Goal: Complete Application Form: Complete application form

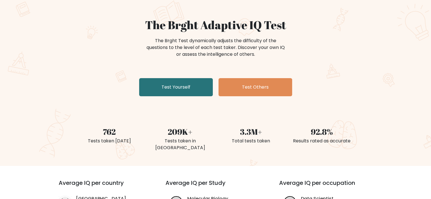
scroll to position [57, 0]
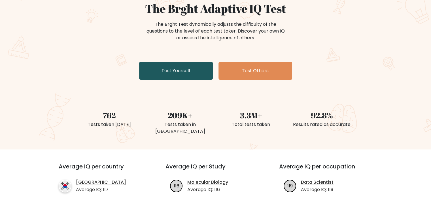
click at [187, 69] on link "Test Yourself" at bounding box center [176, 71] width 74 height 18
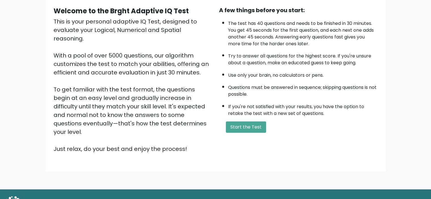
scroll to position [57, 0]
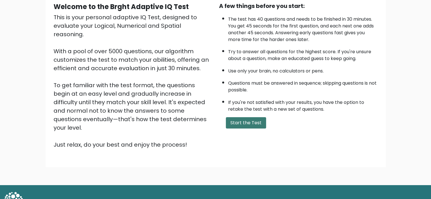
click at [257, 123] on button "Start the Test" at bounding box center [246, 122] width 40 height 11
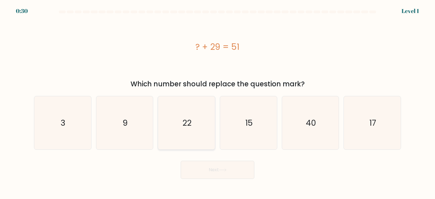
click at [206, 123] on icon "22" at bounding box center [186, 122] width 53 height 53
click at [218, 103] on input "c. 22" at bounding box center [218, 101] width 0 height 3
radio input "true"
click at [211, 174] on button "Next" at bounding box center [218, 170] width 74 height 18
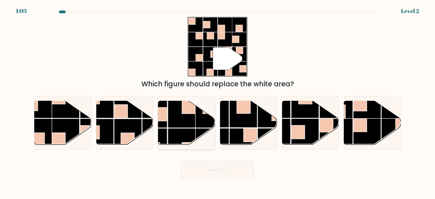
click at [207, 128] on g at bounding box center [168, 100] width 114 height 114
click at [218, 103] on input "c." at bounding box center [218, 101] width 0 height 3
radio input "true"
click at [228, 173] on button "Next" at bounding box center [218, 170] width 74 height 18
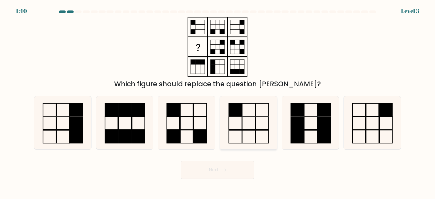
click at [237, 108] on rect at bounding box center [235, 109] width 13 height 13
click at [218, 103] on input "d." at bounding box center [218, 101] width 0 height 3
radio input "true"
click at [197, 133] on rect at bounding box center [200, 136] width 13 height 13
click at [218, 103] on input "c." at bounding box center [218, 101] width 0 height 3
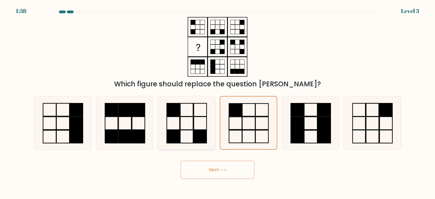
radio input "true"
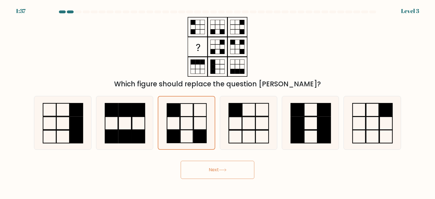
click at [215, 165] on button "Next" at bounding box center [218, 170] width 74 height 18
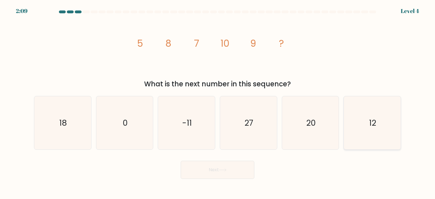
click at [355, 122] on icon "12" at bounding box center [372, 122] width 53 height 53
click at [218, 103] on input "f. 12" at bounding box center [218, 101] width 0 height 3
radio input "true"
click at [219, 170] on button "Next" at bounding box center [218, 170] width 74 height 18
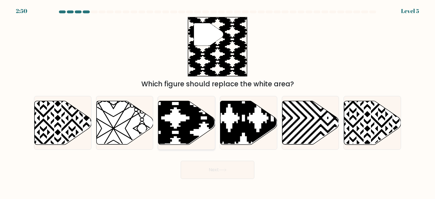
click at [182, 124] on icon at bounding box center [204, 146] width 115 height 115
click at [218, 103] on input "c." at bounding box center [218, 101] width 0 height 3
radio input "true"
click at [216, 167] on button "Next" at bounding box center [218, 170] width 74 height 18
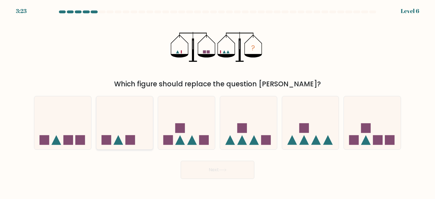
click at [109, 128] on icon at bounding box center [124, 122] width 57 height 47
click at [218, 103] on input "b." at bounding box center [218, 101] width 0 height 3
radio input "true"
click at [199, 176] on button "Next" at bounding box center [218, 170] width 74 height 18
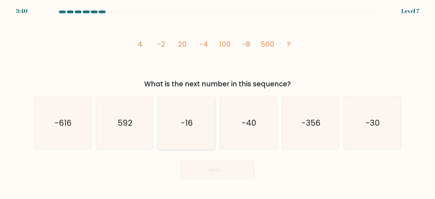
click at [198, 123] on icon "-16" at bounding box center [186, 122] width 53 height 53
click at [218, 103] on input "c. -16" at bounding box center [218, 101] width 0 height 3
radio input "true"
click at [238, 168] on button "Next" at bounding box center [218, 170] width 74 height 18
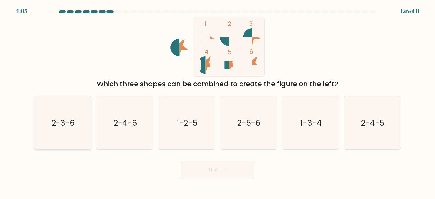
click at [58, 132] on icon "2-3-6" at bounding box center [62, 122] width 53 height 53
click at [218, 103] on input "a. 2-3-6" at bounding box center [218, 101] width 0 height 3
radio input "true"
click at [211, 165] on button "Next" at bounding box center [218, 170] width 74 height 18
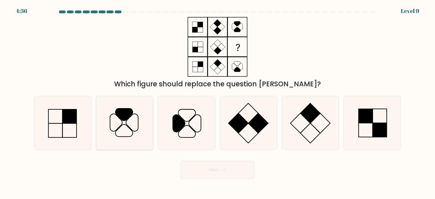
click at [144, 124] on icon at bounding box center [124, 122] width 53 height 53
click at [218, 103] on input "b." at bounding box center [218, 101] width 0 height 3
radio input "true"
click at [225, 167] on button "Next" at bounding box center [218, 170] width 74 height 18
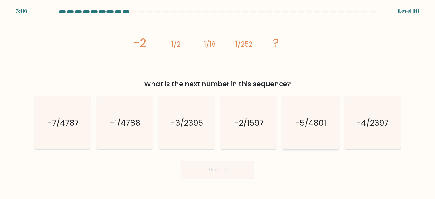
click at [320, 121] on text "-5/4801" at bounding box center [311, 122] width 31 height 11
click at [218, 103] on input "e. -5/4801" at bounding box center [218, 101] width 0 height 3
radio input "true"
click at [248, 130] on icon "-2/1597" at bounding box center [248, 122] width 53 height 53
click at [218, 103] on input "d. -2/1597" at bounding box center [218, 101] width 0 height 3
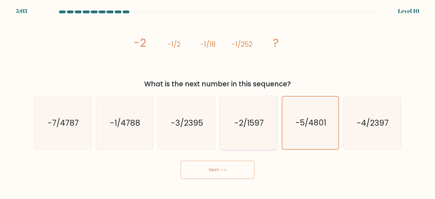
radio input "true"
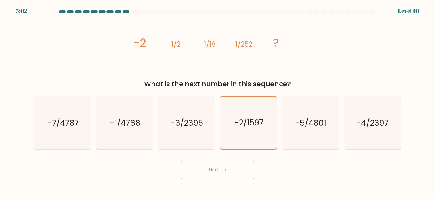
click at [228, 172] on button "Next" at bounding box center [218, 170] width 74 height 18
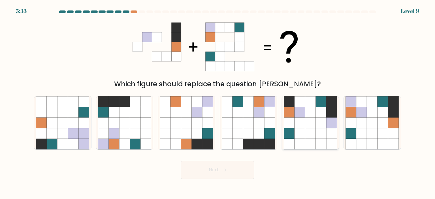
click at [328, 105] on icon at bounding box center [332, 101] width 11 height 11
click at [218, 103] on input "e." at bounding box center [218, 101] width 0 height 3
radio input "true"
click at [235, 170] on button "Next" at bounding box center [218, 170] width 74 height 18
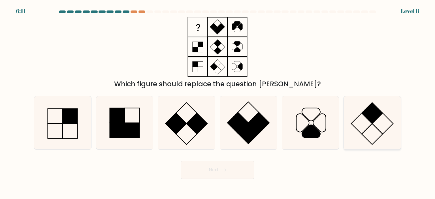
click at [361, 115] on icon at bounding box center [372, 122] width 53 height 53
click at [218, 103] on input "f." at bounding box center [218, 101] width 0 height 3
radio input "true"
click at [234, 168] on button "Next" at bounding box center [218, 170] width 74 height 18
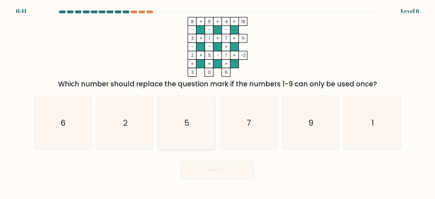
click at [204, 118] on icon "5" at bounding box center [186, 122] width 53 height 53
click at [218, 103] on input "c. 5" at bounding box center [218, 101] width 0 height 3
radio input "true"
click at [238, 172] on button "Next" at bounding box center [218, 170] width 74 height 18
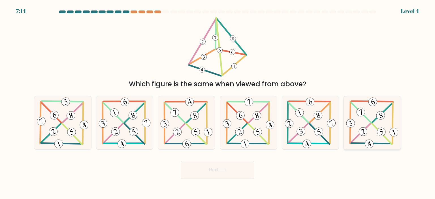
click at [365, 133] on 342 at bounding box center [363, 131] width 11 height 11
click at [218, 103] on input "f." at bounding box center [218, 101] width 0 height 3
radio input "true"
click at [229, 168] on button "Next" at bounding box center [218, 170] width 74 height 18
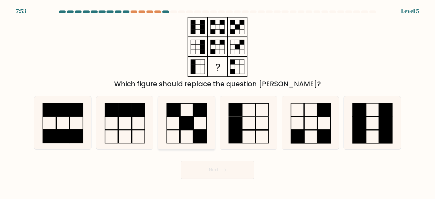
click at [207, 131] on rect at bounding box center [200, 136] width 13 height 13
click at [218, 103] on input "c." at bounding box center [218, 101] width 0 height 3
radio input "true"
click at [282, 127] on div at bounding box center [311, 123] width 58 height 54
click at [218, 103] on input "e." at bounding box center [218, 101] width 0 height 3
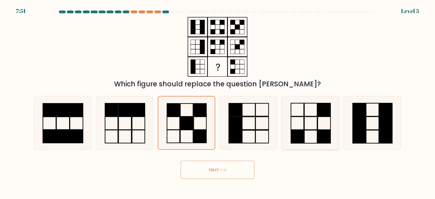
radio input "true"
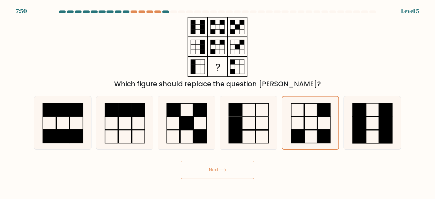
click at [237, 172] on button "Next" at bounding box center [218, 170] width 74 height 18
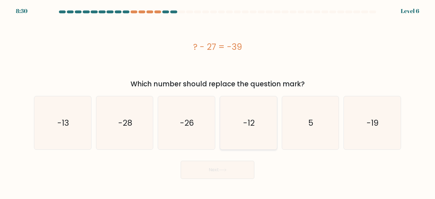
click at [253, 115] on icon "-12" at bounding box center [248, 122] width 53 height 53
click at [218, 103] on input "d. -12" at bounding box center [218, 101] width 0 height 3
radio input "true"
drag, startPoint x: 215, startPoint y: 170, endPoint x: 216, endPoint y: 166, distance: 3.9
click at [215, 170] on button "Next" at bounding box center [218, 170] width 74 height 18
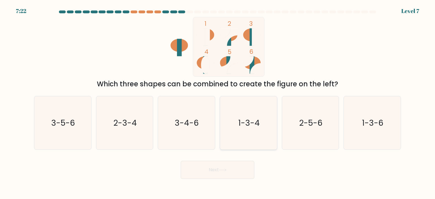
click at [245, 114] on icon "1-3-4" at bounding box center [248, 122] width 53 height 53
click at [218, 103] on input "d. 1-3-4" at bounding box center [218, 101] width 0 height 3
radio input "true"
click at [235, 168] on button "Next" at bounding box center [218, 170] width 74 height 18
click at [239, 172] on button "Next" at bounding box center [218, 170] width 74 height 18
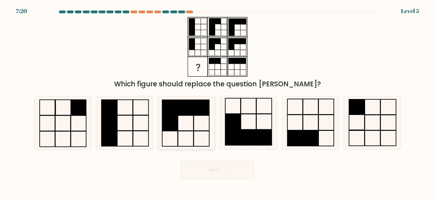
click at [187, 129] on icon at bounding box center [186, 122] width 53 height 53
click at [218, 103] on input "c." at bounding box center [218, 101] width 0 height 3
radio input "true"
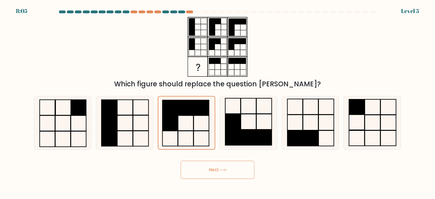
click at [213, 170] on button "Next" at bounding box center [218, 170] width 74 height 18
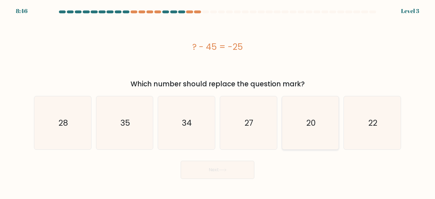
click at [327, 123] on icon "20" at bounding box center [310, 122] width 53 height 53
click at [218, 103] on input "e. 20" at bounding box center [218, 101] width 0 height 3
radio input "true"
click at [218, 169] on button "Next" at bounding box center [218, 170] width 74 height 18
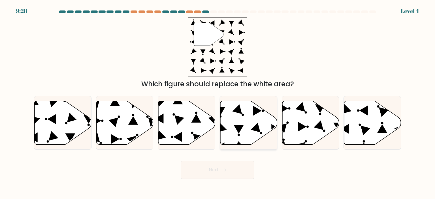
click at [225, 118] on icon at bounding box center [249, 123] width 57 height 44
click at [218, 103] on input "d." at bounding box center [218, 101] width 0 height 3
radio input "true"
click at [147, 129] on icon at bounding box center [124, 123] width 57 height 44
click at [218, 103] on input "b." at bounding box center [218, 101] width 0 height 3
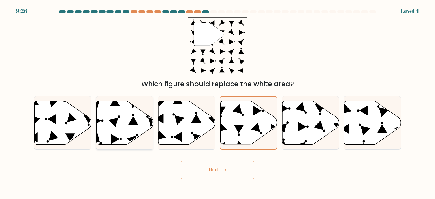
radio input "true"
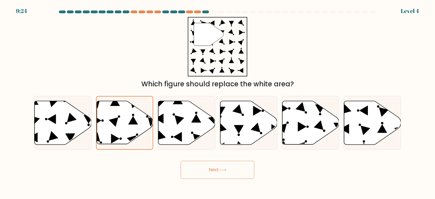
click at [201, 167] on button "Next" at bounding box center [218, 170] width 74 height 18
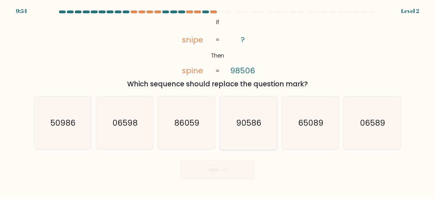
click at [234, 116] on icon "90586" at bounding box center [248, 122] width 53 height 53
click at [218, 103] on input "d. 90586" at bounding box center [218, 101] width 0 height 3
radio input "true"
click at [223, 169] on button "Next" at bounding box center [218, 170] width 74 height 18
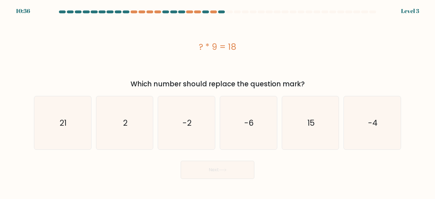
click at [155, 120] on div "b. 2" at bounding box center [125, 123] width 62 height 54
drag, startPoint x: 147, startPoint y: 120, endPoint x: 153, endPoint y: 122, distance: 7.0
click at [147, 120] on icon "2" at bounding box center [124, 122] width 53 height 53
click at [218, 103] on input "b. 2" at bounding box center [218, 101] width 0 height 3
radio input "true"
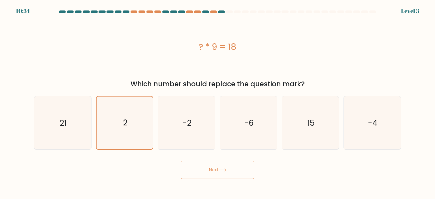
click at [222, 169] on button "Next" at bounding box center [218, 170] width 74 height 18
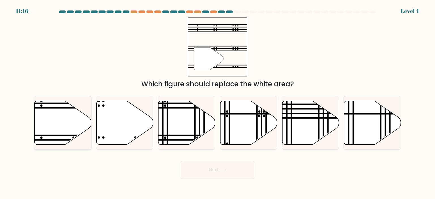
click at [86, 127] on icon at bounding box center [63, 123] width 57 height 44
click at [218, 103] on input "a." at bounding box center [218, 101] width 0 height 3
radio input "true"
click at [201, 173] on button "Next" at bounding box center [218, 170] width 74 height 18
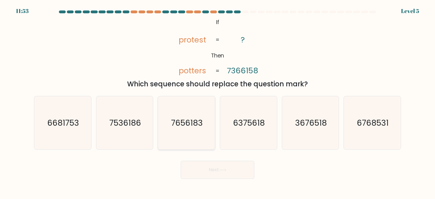
click at [184, 118] on text "7656183" at bounding box center [187, 122] width 32 height 11
click at [218, 103] on input "c. 7656183" at bounding box center [218, 101] width 0 height 3
radio input "true"
click at [214, 168] on button "Next" at bounding box center [218, 170] width 74 height 18
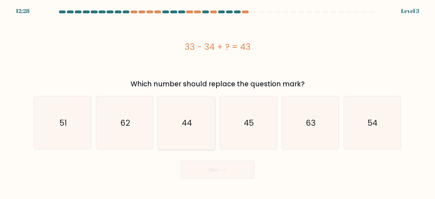
click at [196, 127] on icon "44" at bounding box center [186, 122] width 53 height 53
click at [218, 103] on input "c. 44" at bounding box center [218, 101] width 0 height 3
radio input "true"
click at [221, 164] on button "Next" at bounding box center [218, 170] width 74 height 18
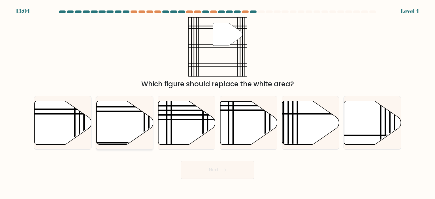
click at [142, 120] on icon at bounding box center [124, 123] width 57 height 44
click at [218, 103] on input "b." at bounding box center [218, 101] width 0 height 3
radio input "true"
click at [213, 175] on button "Next" at bounding box center [218, 170] width 74 height 18
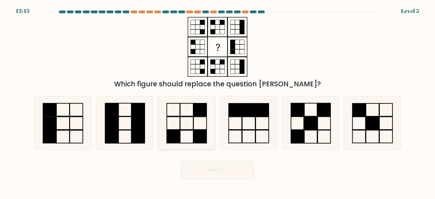
click at [182, 124] on icon at bounding box center [186, 122] width 53 height 53
click at [218, 103] on input "c." at bounding box center [218, 101] width 0 height 3
radio input "true"
click at [216, 173] on button "Next" at bounding box center [218, 170] width 74 height 18
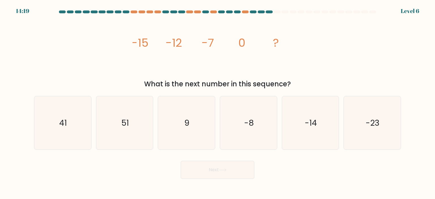
drag, startPoint x: 238, startPoint y: 130, endPoint x: 228, endPoint y: 169, distance: 40.4
click at [238, 130] on icon "-8" at bounding box center [248, 122] width 53 height 53
click at [218, 103] on input "d. -8" at bounding box center [218, 101] width 0 height 3
radio input "true"
click at [224, 169] on button "Next" at bounding box center [218, 170] width 74 height 18
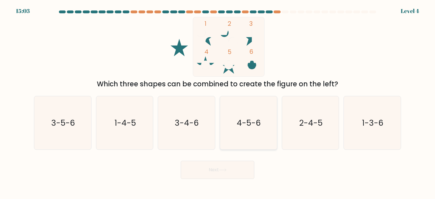
click at [232, 124] on icon "4-5-6" at bounding box center [248, 122] width 53 height 53
click at [218, 103] on input "d. 4-5-6" at bounding box center [218, 101] width 0 height 3
radio input "true"
click at [228, 158] on div "Next" at bounding box center [218, 168] width 374 height 22
click at [227, 167] on button "Next" at bounding box center [218, 170] width 74 height 18
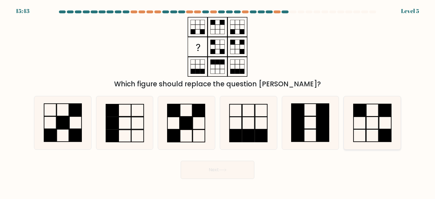
click at [366, 123] on icon at bounding box center [372, 122] width 53 height 53
click at [218, 103] on input "f." at bounding box center [218, 101] width 0 height 3
radio input "true"
drag, startPoint x: 200, startPoint y: 171, endPoint x: 206, endPoint y: 167, distance: 7.4
click at [200, 171] on button "Next" at bounding box center [218, 170] width 74 height 18
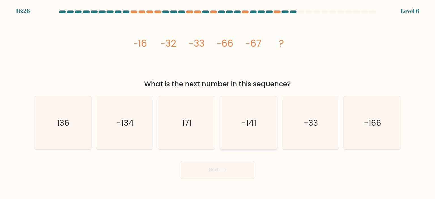
click at [248, 141] on icon "-141" at bounding box center [248, 122] width 53 height 53
click at [218, 103] on input "d. -141" at bounding box center [218, 101] width 0 height 3
radio input "true"
click at [207, 141] on icon "171" at bounding box center [186, 122] width 53 height 53
click at [218, 103] on input "c. 171" at bounding box center [218, 101] width 0 height 3
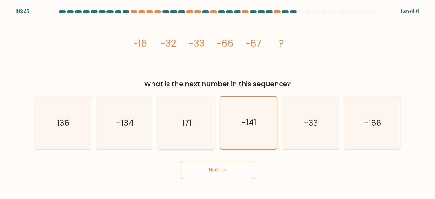
radio input "true"
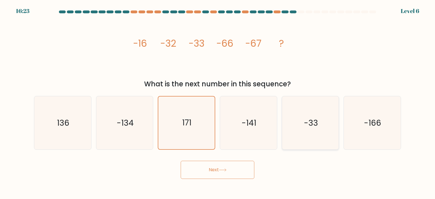
click at [325, 130] on icon "-33" at bounding box center [310, 122] width 53 height 53
click at [218, 103] on input "e. -33" at bounding box center [218, 101] width 0 height 3
radio input "true"
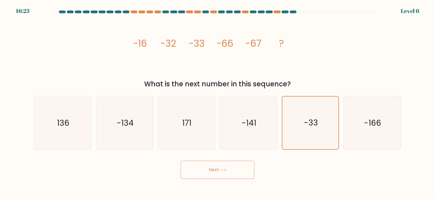
click at [214, 175] on button "Next" at bounding box center [218, 170] width 74 height 18
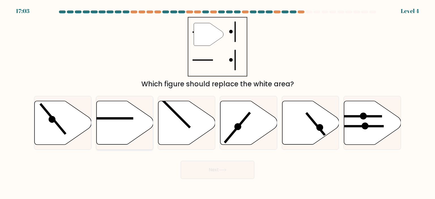
click at [151, 129] on icon at bounding box center [124, 123] width 57 height 44
click at [218, 103] on input "b." at bounding box center [218, 101] width 0 height 3
radio input "true"
click at [197, 171] on button "Next" at bounding box center [218, 170] width 74 height 18
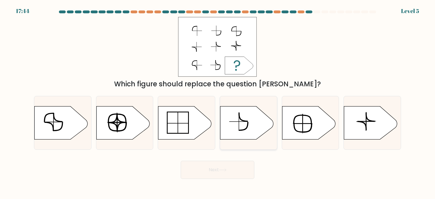
click at [245, 127] on icon at bounding box center [247, 122] width 53 height 33
click at [218, 103] on input "d." at bounding box center [218, 101] width 0 height 3
radio input "true"
click at [212, 168] on button "Next" at bounding box center [218, 170] width 74 height 18
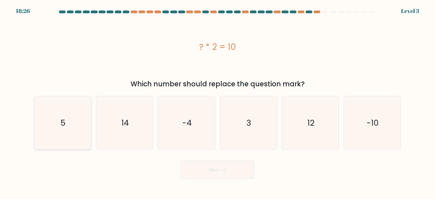
click at [84, 114] on icon "5" at bounding box center [62, 122] width 53 height 53
click at [218, 103] on input "a. 5" at bounding box center [218, 101] width 0 height 3
radio input "true"
click at [215, 174] on button "Next" at bounding box center [218, 170] width 74 height 18
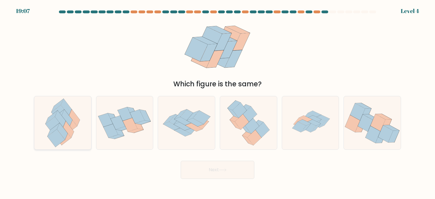
drag, startPoint x: 60, startPoint y: 115, endPoint x: 67, endPoint y: 116, distance: 6.6
click at [61, 116] on icon at bounding box center [60, 119] width 11 height 17
click at [218, 103] on input "a." at bounding box center [218, 101] width 0 height 3
radio input "true"
click at [212, 171] on button "Next" at bounding box center [218, 170] width 74 height 18
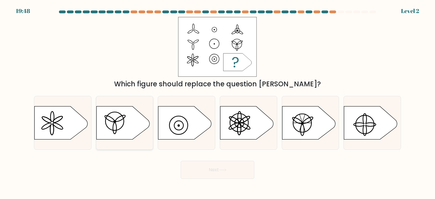
click at [144, 123] on icon at bounding box center [122, 122] width 53 height 33
click at [218, 103] on input "b." at bounding box center [218, 101] width 0 height 3
radio input "true"
click at [218, 162] on button "Next" at bounding box center [218, 170] width 74 height 18
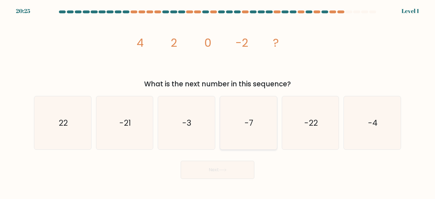
click at [237, 127] on icon "-7" at bounding box center [248, 122] width 53 height 53
click at [218, 103] on input "d. -7" at bounding box center [218, 101] width 0 height 3
radio input "true"
click at [211, 174] on button "Next" at bounding box center [218, 170] width 74 height 18
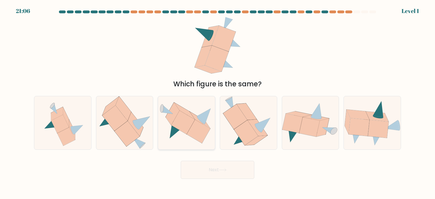
click at [208, 137] on icon at bounding box center [186, 122] width 57 height 41
click at [218, 103] on input "c." at bounding box center [218, 101] width 0 height 3
radio input "true"
click at [211, 162] on button "Next" at bounding box center [218, 170] width 74 height 18
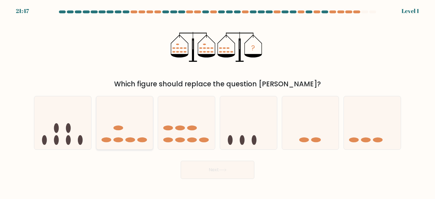
click at [137, 128] on icon at bounding box center [124, 122] width 57 height 47
click at [218, 103] on input "b." at bounding box center [218, 101] width 0 height 3
radio input "true"
click at [243, 177] on button "Next" at bounding box center [218, 170] width 74 height 18
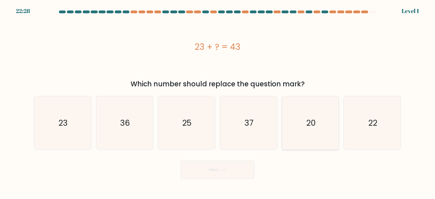
click at [297, 116] on icon "20" at bounding box center [310, 122] width 53 height 53
click at [218, 103] on input "e. 20" at bounding box center [218, 101] width 0 height 3
radio input "true"
click at [207, 172] on button "Next" at bounding box center [218, 170] width 74 height 18
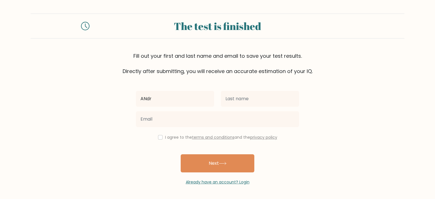
type input "Andrei Raphael"
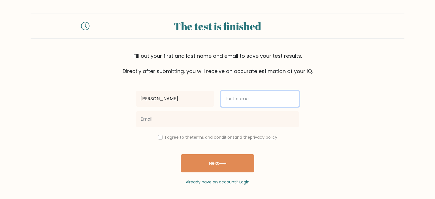
click at [231, 97] on input "text" at bounding box center [260, 99] width 78 height 16
type input "[PERSON_NAME]"
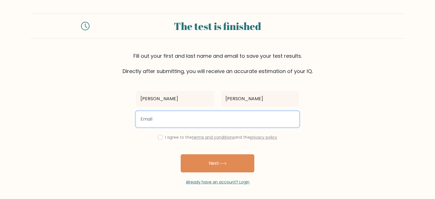
drag, startPoint x: 247, startPoint y: 119, endPoint x: 251, endPoint y: 124, distance: 6.3
click at [251, 124] on input "email" at bounding box center [217, 119] width 163 height 16
type input "cruzandrei127@gmail.com"
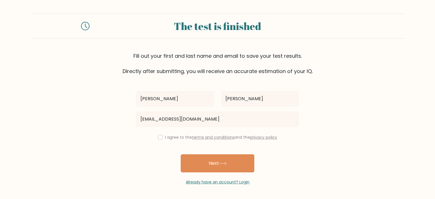
click at [162, 137] on div "I agree to the terms and conditions and the privacy policy" at bounding box center [218, 137] width 170 height 7
click at [158, 140] on div "I agree to the terms and conditions and the privacy policy" at bounding box center [218, 137] width 170 height 7
click at [158, 139] on div "I agree to the terms and conditions and the privacy policy" at bounding box center [218, 137] width 170 height 7
click at [159, 137] on input "checkbox" at bounding box center [160, 137] width 5 height 5
checkbox input "true"
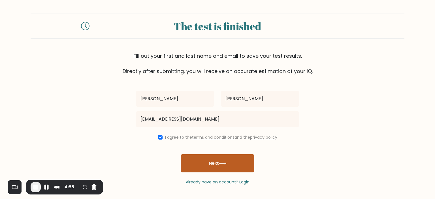
click at [208, 160] on button "Next" at bounding box center [218, 163] width 74 height 18
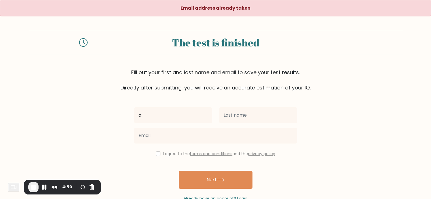
type input "[PERSON_NAME]"
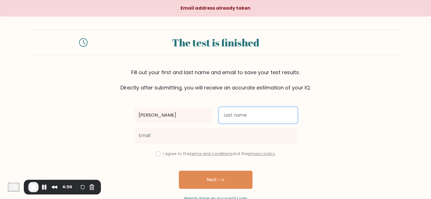
click at [245, 120] on input "text" at bounding box center [258, 115] width 78 height 16
type input "[PERSON_NAME]"
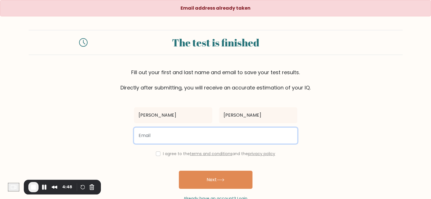
click at [220, 135] on input "email" at bounding box center [215, 136] width 163 height 16
type input "[EMAIL_ADDRESS][DOMAIN_NAME]"
click at [179, 171] on button "Next" at bounding box center [216, 180] width 74 height 18
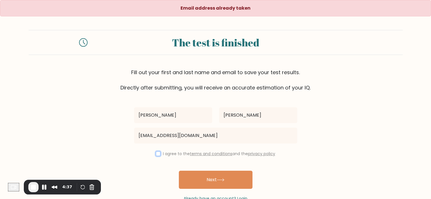
click at [157, 155] on input "checkbox" at bounding box center [158, 154] width 5 height 5
checkbox input "true"
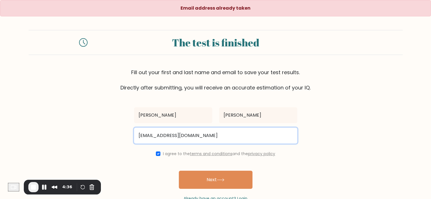
click at [203, 135] on input "dreicruztwo@gmail.com" at bounding box center [215, 136] width 163 height 16
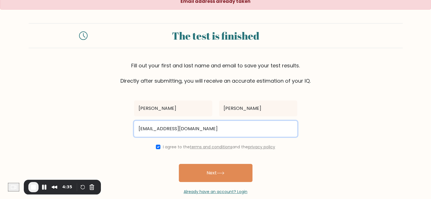
scroll to position [16, 0]
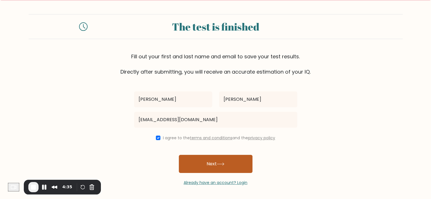
click at [218, 159] on button "Next" at bounding box center [216, 164] width 74 height 18
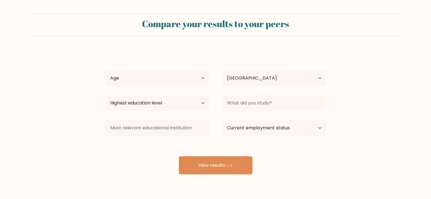
select select "PH"
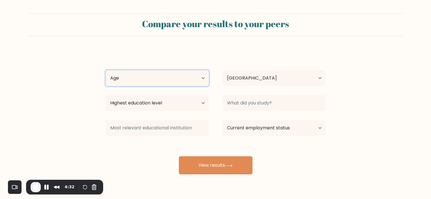
click at [186, 78] on select "Age Under [DEMOGRAPHIC_DATA] [DEMOGRAPHIC_DATA] [DEMOGRAPHIC_DATA] [DEMOGRAPHIC…" at bounding box center [157, 78] width 103 height 16
select select "25_34"
click at [106, 70] on select "Age Under [DEMOGRAPHIC_DATA] [DEMOGRAPHIC_DATA] [DEMOGRAPHIC_DATA] [DEMOGRAPHIC…" at bounding box center [157, 78] width 103 height 16
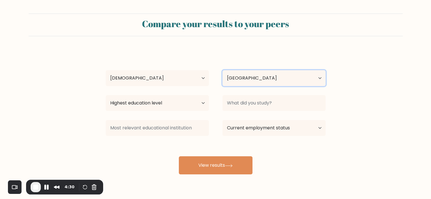
click at [250, 76] on select "Country Afghanistan Albania Algeria American Samoa Andorra Angola Anguilla Anta…" at bounding box center [273, 78] width 103 height 16
click at [264, 71] on select "Country Afghanistan Albania Algeria American Samoa Andorra Angola Anguilla Anta…" at bounding box center [273, 78] width 103 height 16
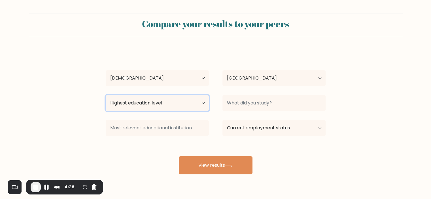
click at [188, 104] on select "Highest education level No schooling Primary Lower Secondary Upper Secondary Oc…" at bounding box center [157, 103] width 103 height 16
select select "bachelors_degree"
click at [106, 95] on select "Highest education level No schooling Primary Lower Secondary Upper Secondary Oc…" at bounding box center [157, 103] width 103 height 16
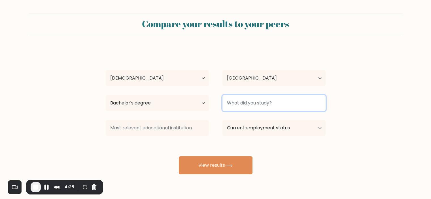
click at [241, 108] on input at bounding box center [273, 103] width 103 height 16
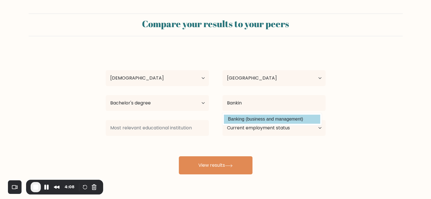
click at [245, 116] on option "Banking (business and management)" at bounding box center [272, 119] width 96 height 9
type input "Banking"
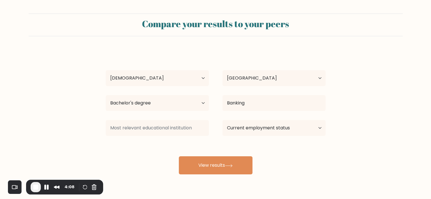
click at [193, 116] on div "Andrei Raphael Cruz Age Under 18 years old 18-24 years old 25-34 years old 35-4…" at bounding box center [215, 112] width 227 height 125
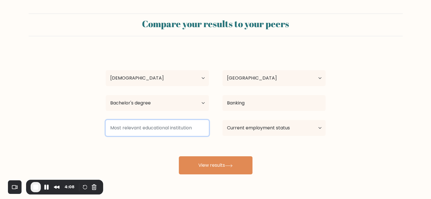
click at [189, 128] on input at bounding box center [157, 128] width 103 height 16
type input "A"
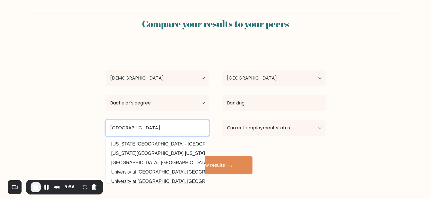
type input "Araullo University"
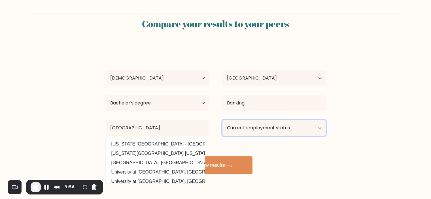
click at [257, 132] on select "Current employment status Employed Student Retired Other / prefer not to answer" at bounding box center [273, 128] width 103 height 16
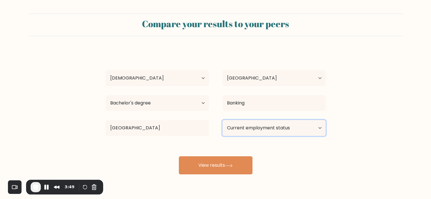
select select "employed"
click at [222, 120] on select "Current employment status Employed Student Retired Other / prefer not to answer" at bounding box center [273, 128] width 103 height 16
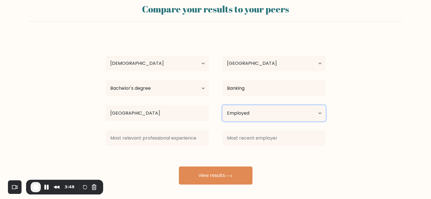
scroll to position [16, 0]
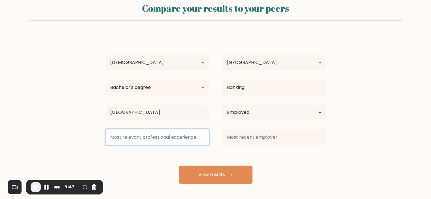
click at [189, 139] on input at bounding box center [157, 138] width 103 height 16
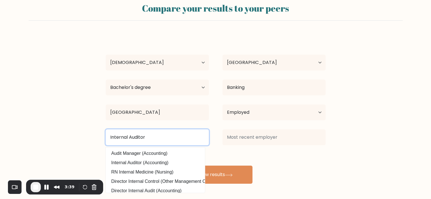
type input "Internal Auditor"
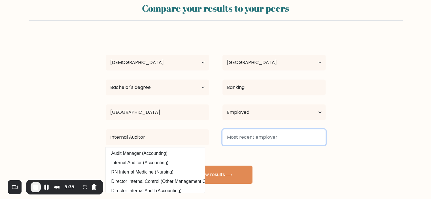
click at [233, 134] on input at bounding box center [273, 138] width 103 height 16
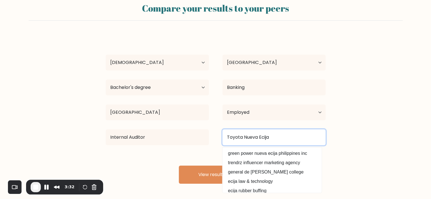
type input "Toyota Nueva Ecija"
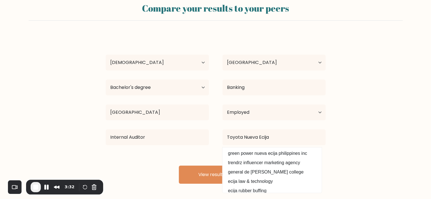
click at [212, 148] on div "Andrei Raphael Cruz Age Under 18 years old 18-24 years old 25-34 years old 35-4…" at bounding box center [215, 109] width 227 height 150
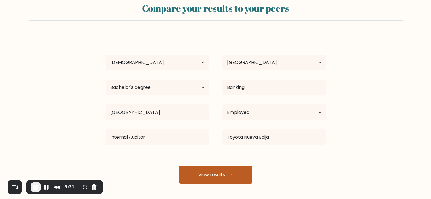
click at [219, 166] on button "View results" at bounding box center [216, 175] width 74 height 18
